Goal: Task Accomplishment & Management: Use online tool/utility

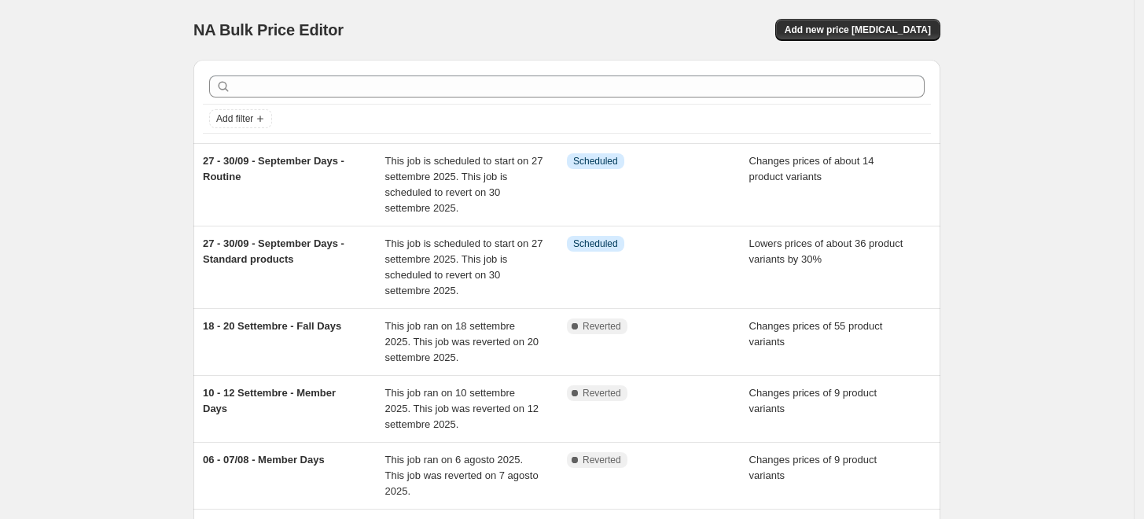
click at [339, 200] on div "27 - 30/09 - September Days - Routine" at bounding box center [294, 184] width 182 height 63
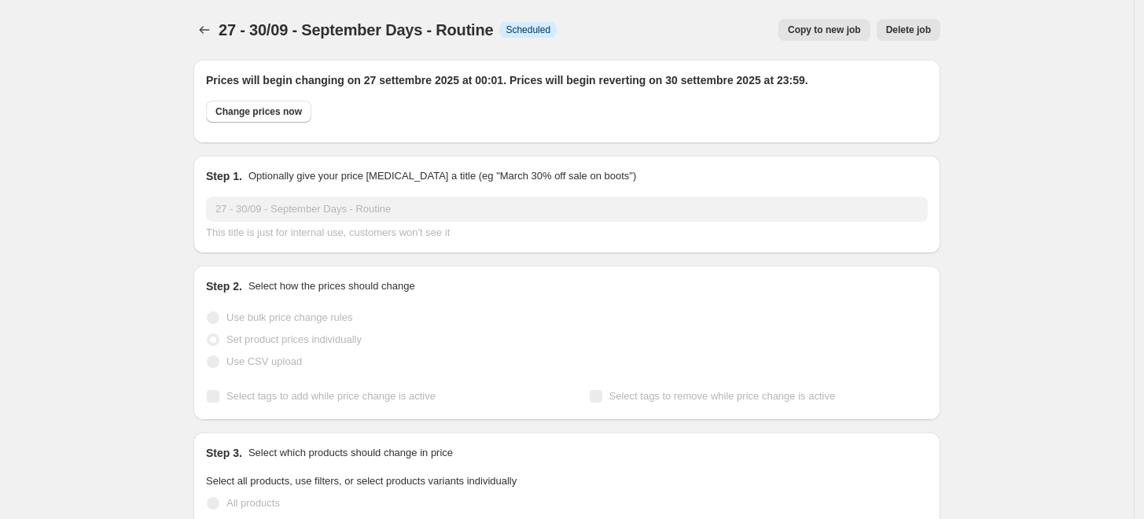
select select "collection"
select select "product_type"
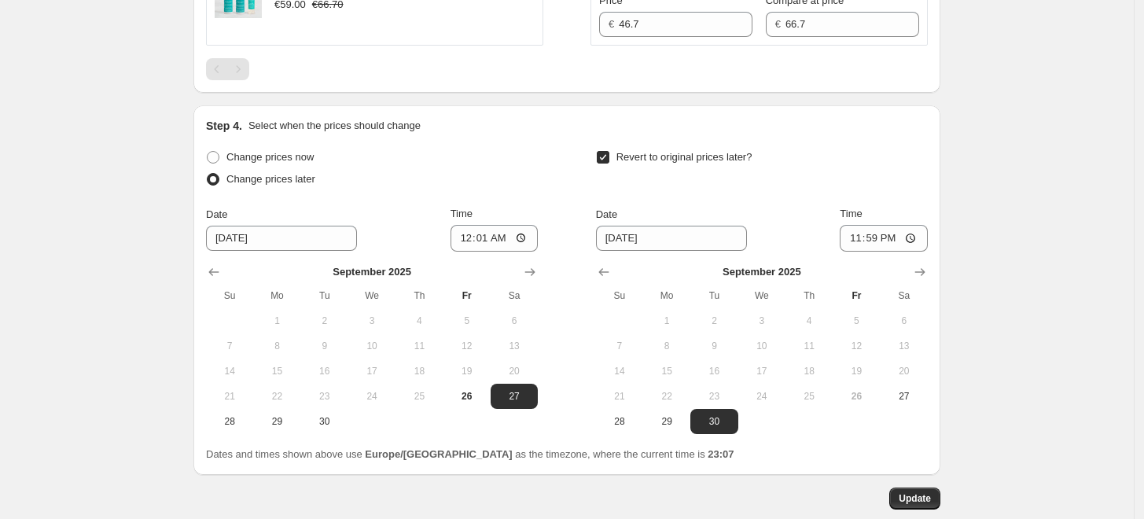
scroll to position [2572, 0]
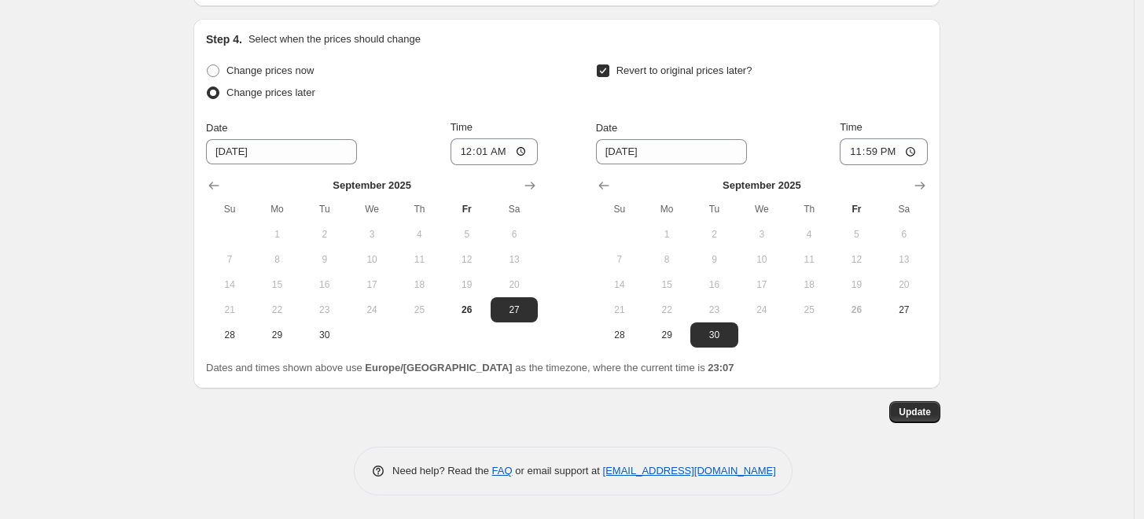
click at [666, 335] on span "29" at bounding box center [666, 335] width 35 height 13
type input "[DATE]"
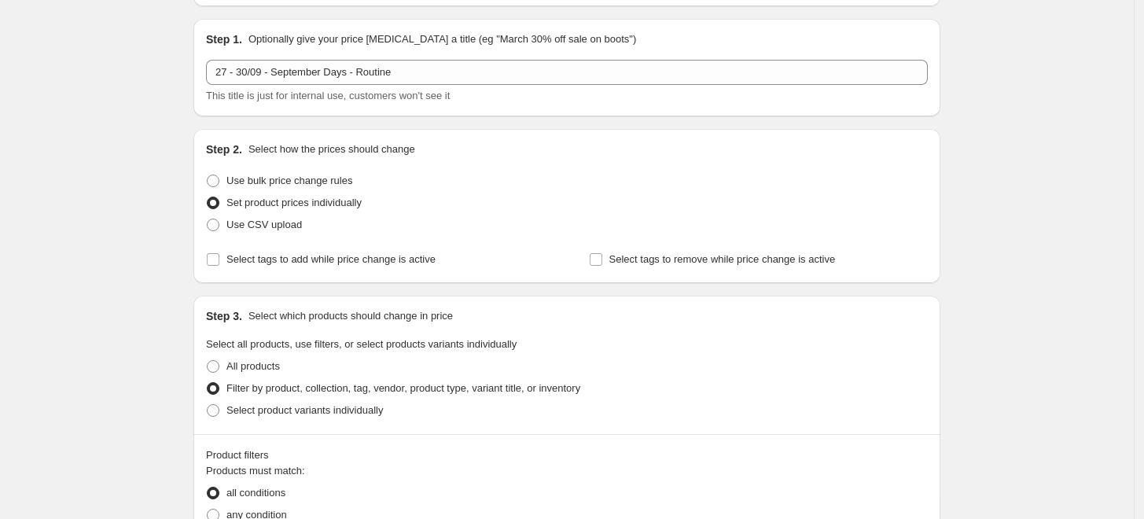
scroll to position [0, 0]
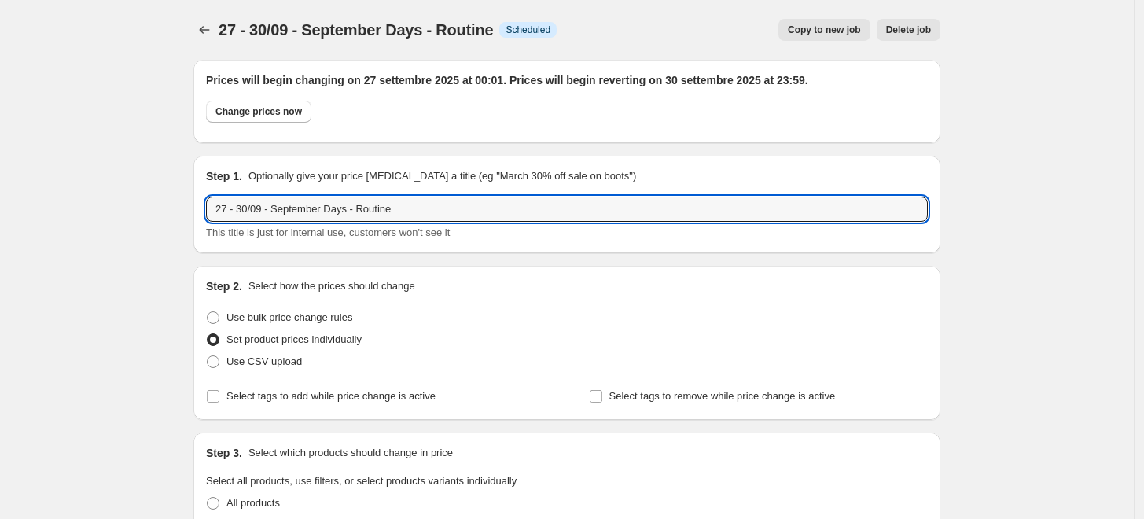
click at [246, 209] on input "27 - 30/09 - September Days - Routine" at bounding box center [566, 208] width 721 height 25
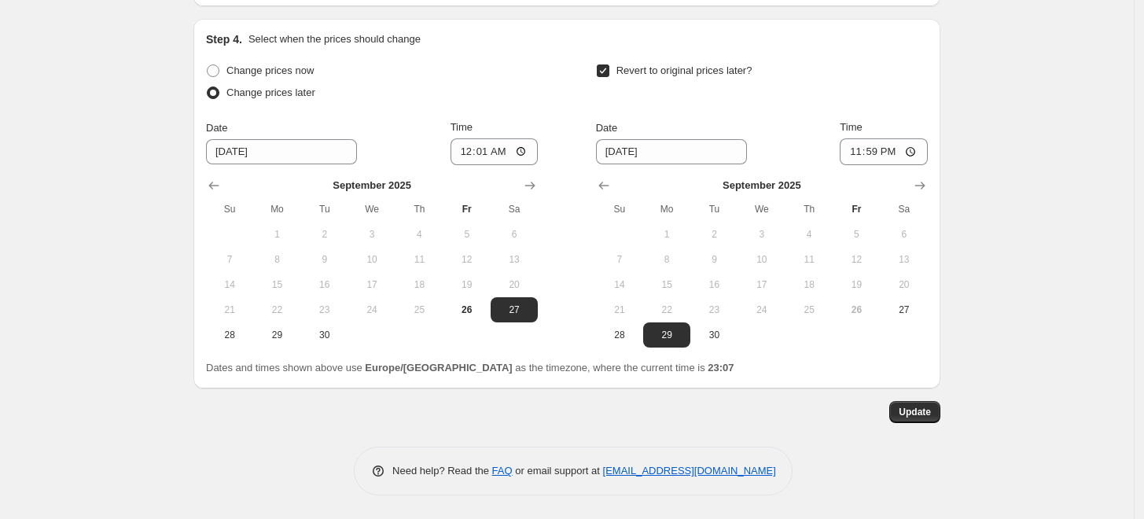
scroll to position [2572, 0]
type input "27 - 29/09 - September Days - Routine"
click at [923, 412] on span "Update" at bounding box center [914, 412] width 32 height 13
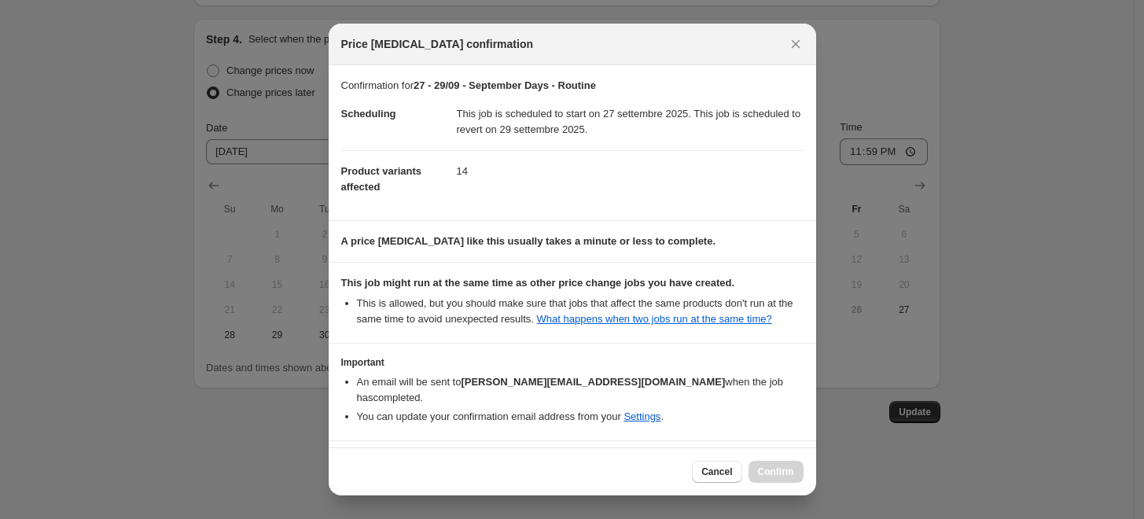
scroll to position [39, 0]
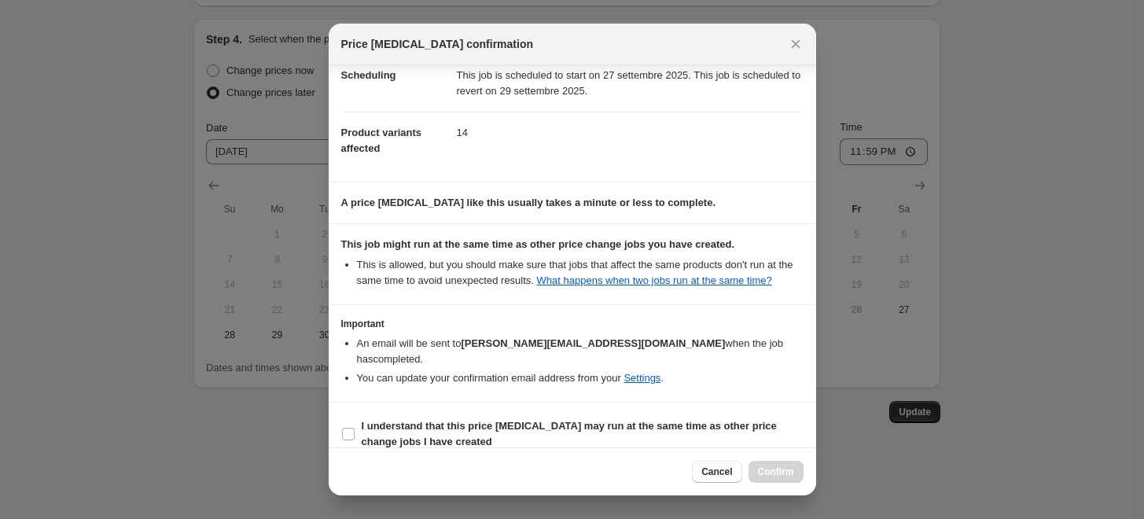
click at [355, 415] on label "I understand that this price [MEDICAL_DATA] may run at the same time as other p…" at bounding box center [572, 434] width 462 height 38
click at [354, 428] on input "I understand that this price [MEDICAL_DATA] may run at the same time as other p…" at bounding box center [348, 434] width 13 height 13
checkbox input "true"
click at [777, 476] on span "Confirm" at bounding box center [776, 471] width 36 height 13
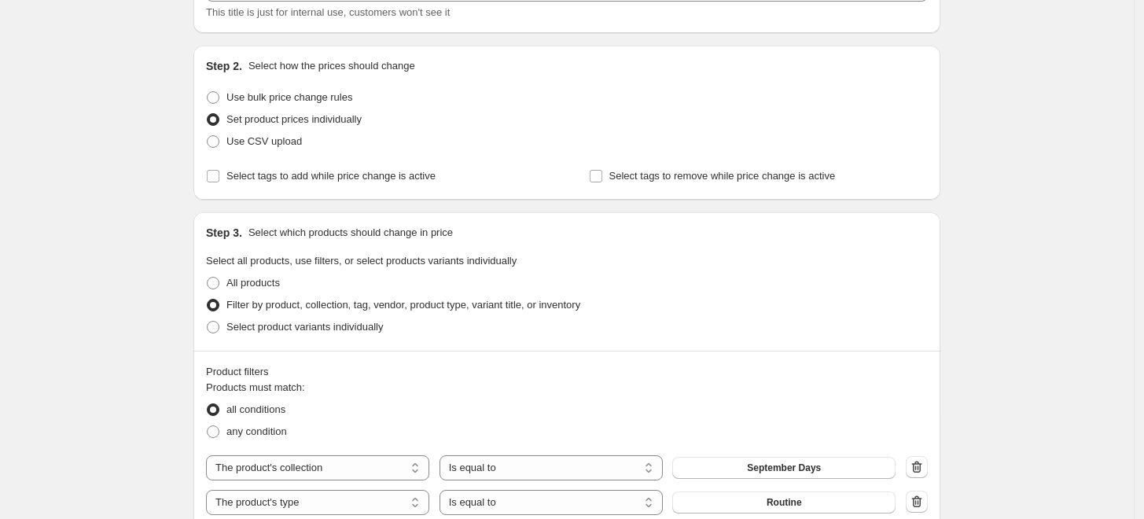
scroll to position [0, 0]
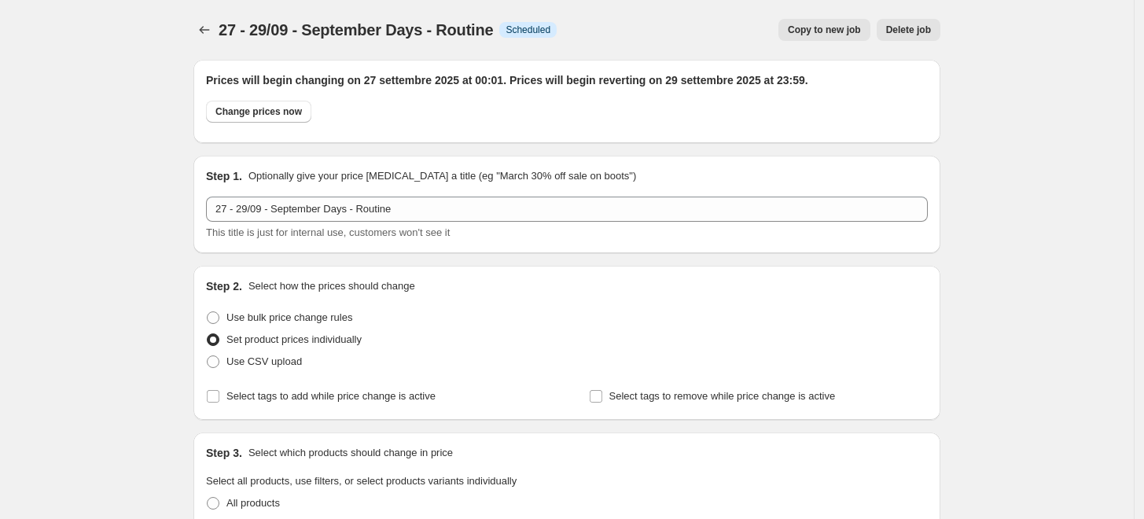
click at [211, 30] on icon "Price change jobs" at bounding box center [204, 30] width 16 height 16
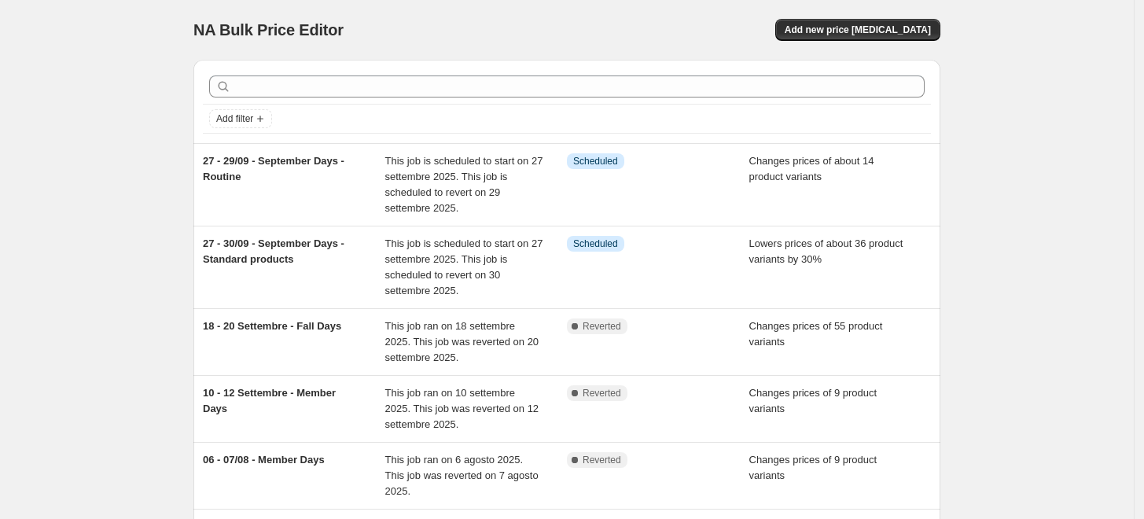
click at [309, 253] on div "27 - 30/09 - September Days - Standard products" at bounding box center [294, 267] width 182 height 63
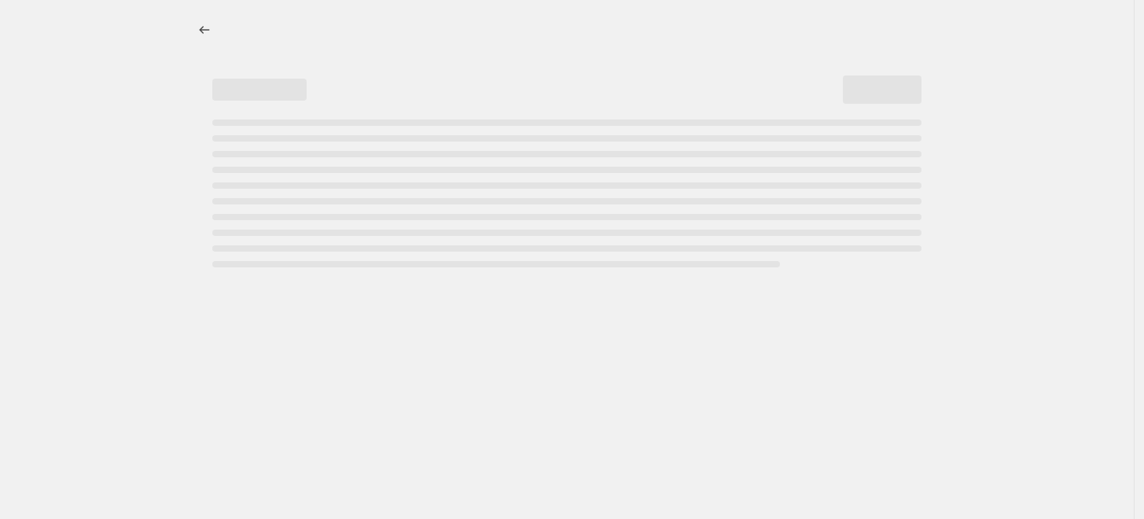
select select "percentage"
select select "collection"
select select "product_type"
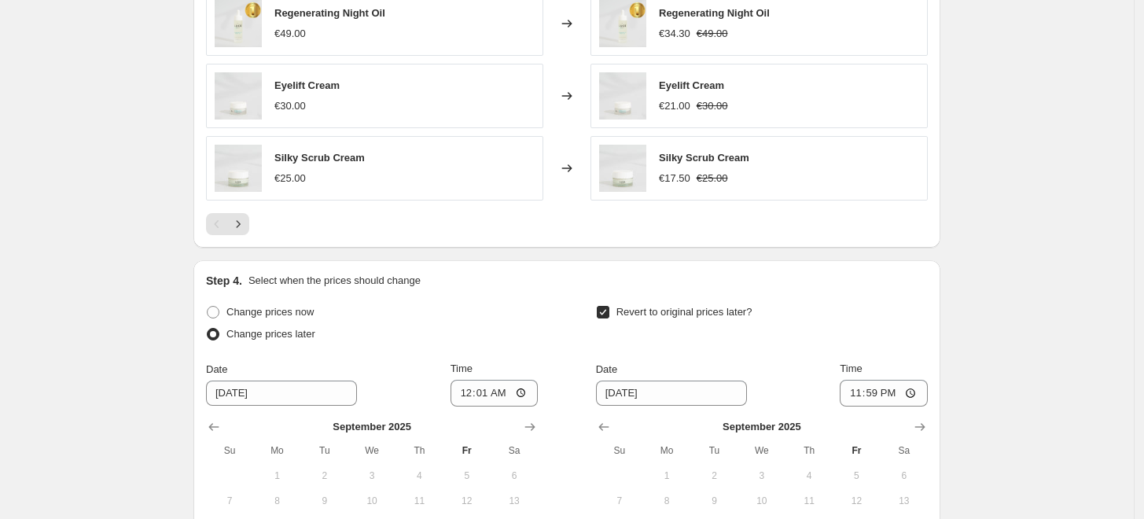
scroll to position [1628, 0]
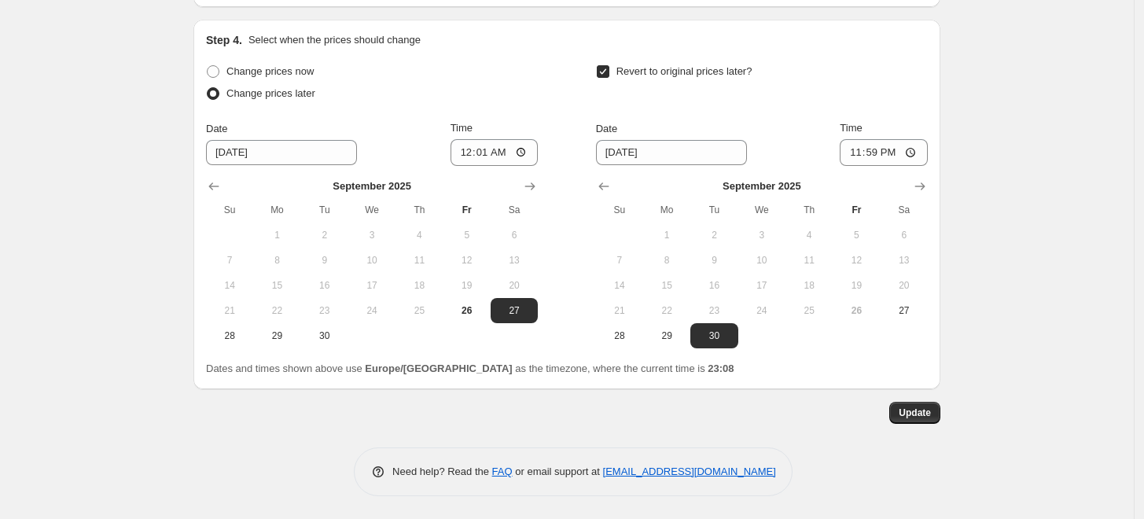
click at [679, 345] on button "29" at bounding box center [666, 335] width 47 height 25
type input "[DATE]"
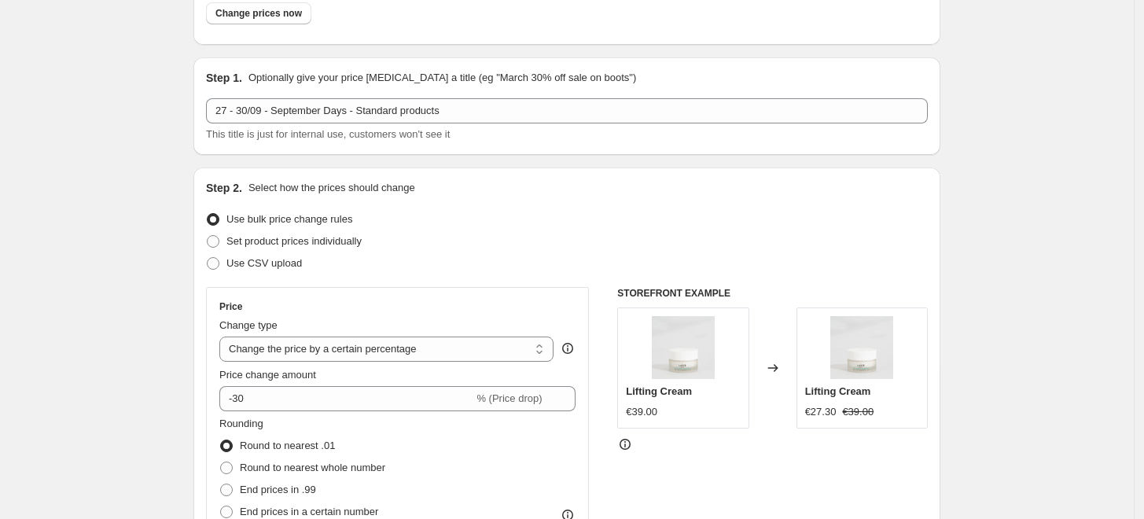
scroll to position [0, 0]
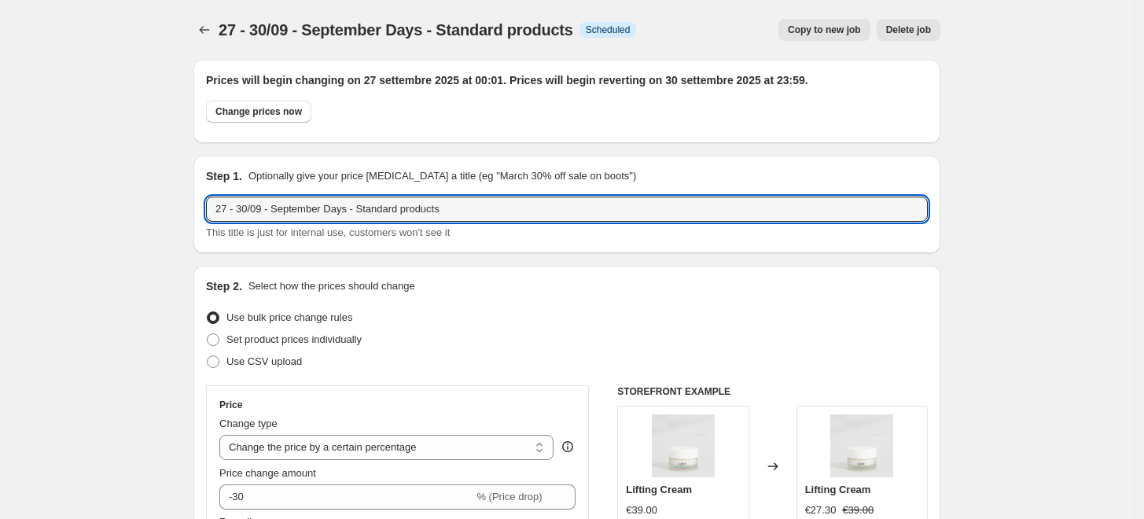
click at [248, 212] on input "27 - 30/09 - September Days - Standard products" at bounding box center [566, 208] width 721 height 25
type input "27 - 29/09 - September Days - Standard products"
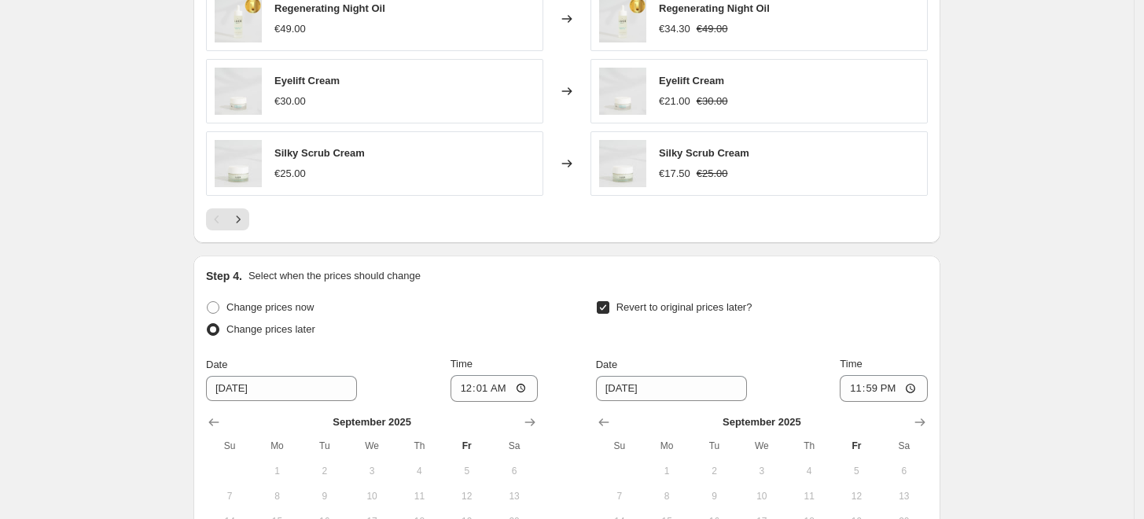
scroll to position [1628, 0]
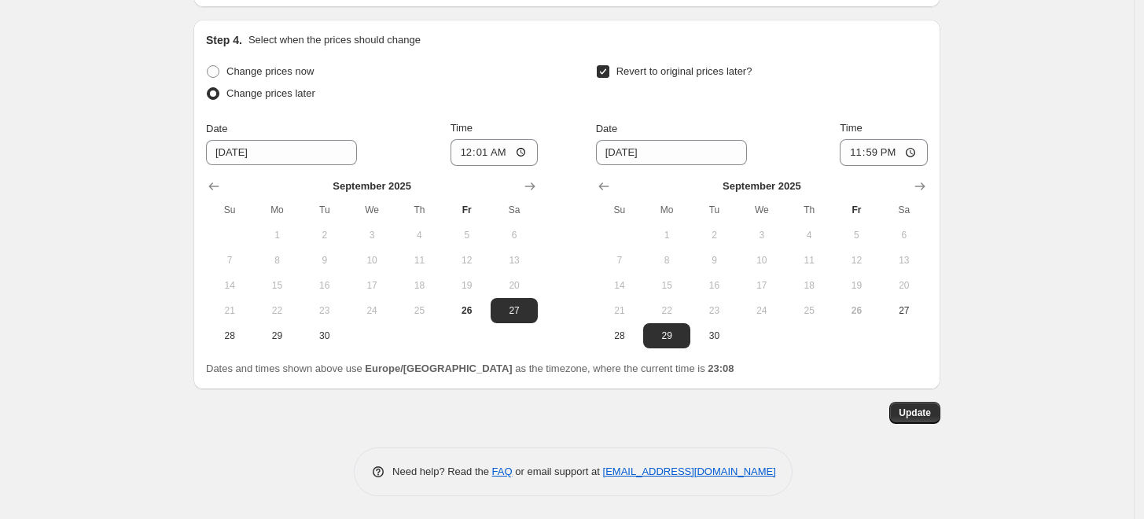
click at [923, 417] on span "Update" at bounding box center [914, 412] width 32 height 13
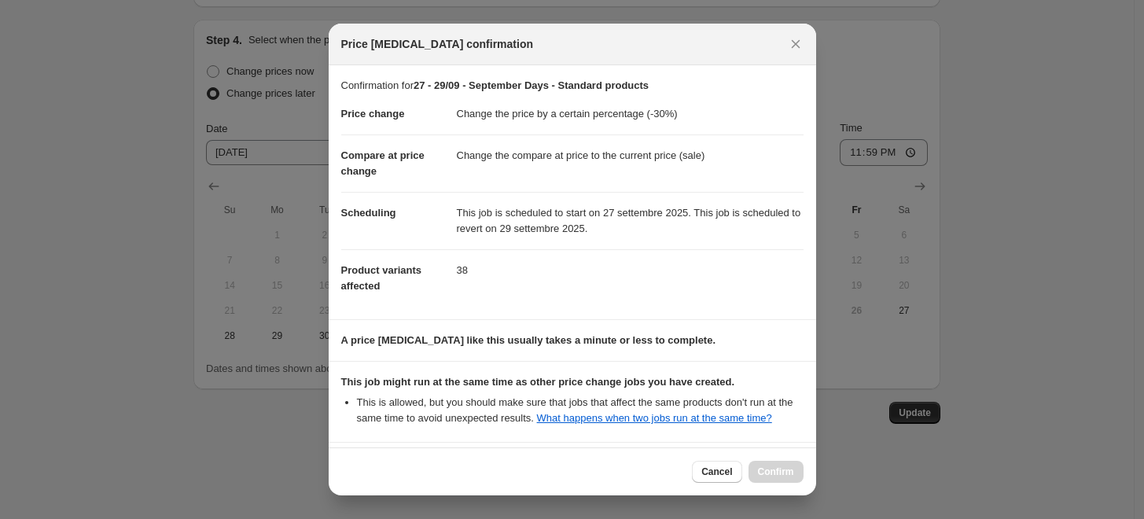
scroll to position [138, 0]
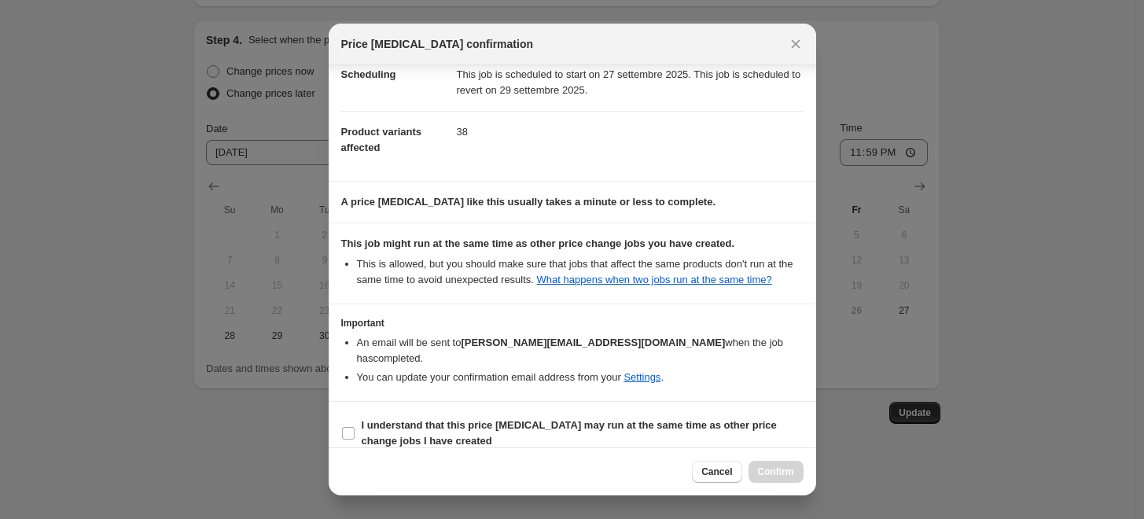
click at [350, 427] on input "I understand that this price [MEDICAL_DATA] may run at the same time as other p…" at bounding box center [348, 433] width 13 height 13
checkbox input "true"
click at [767, 474] on span "Confirm" at bounding box center [776, 471] width 36 height 13
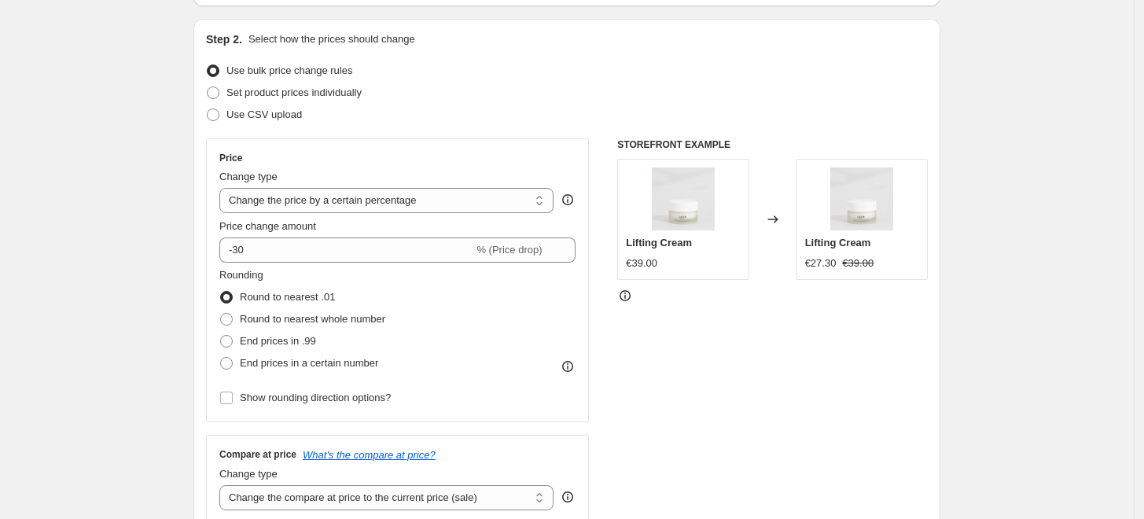
scroll to position [0, 0]
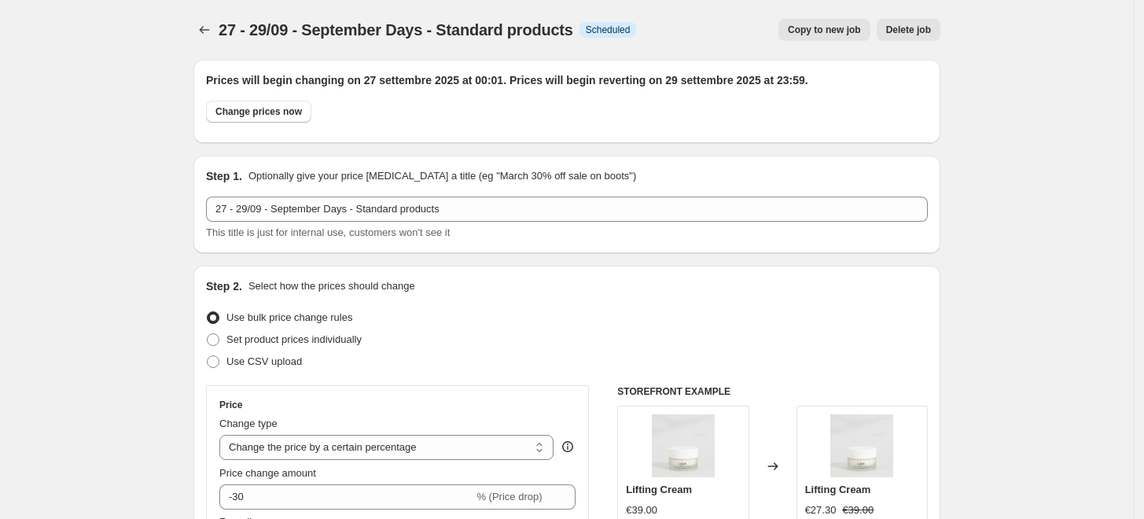
click at [207, 36] on icon "Price change jobs" at bounding box center [204, 30] width 16 height 16
